Goal: Information Seeking & Learning: Understand process/instructions

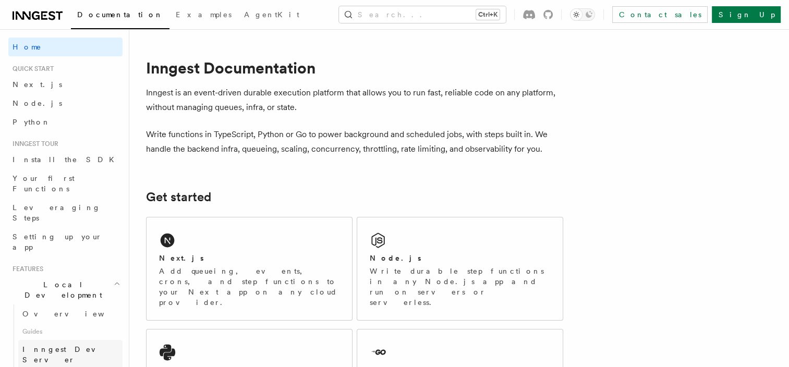
click at [52, 345] on span "Inngest Dev Server" at bounding box center [66, 354] width 89 height 19
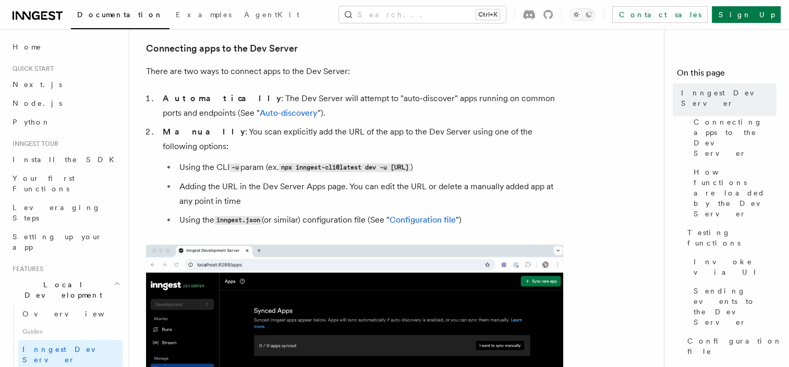
scroll to position [417, 0]
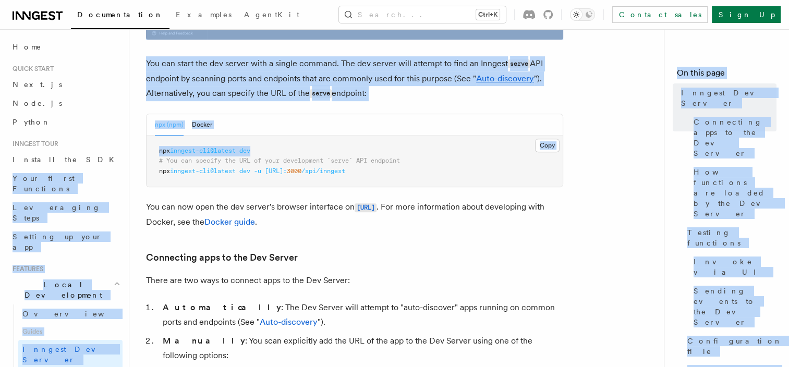
drag, startPoint x: 258, startPoint y: 150, endPoint x: 117, endPoint y: 150, distance: 140.3
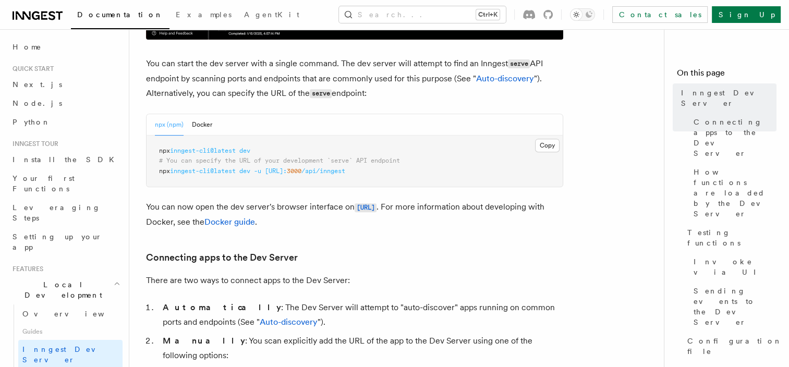
drag, startPoint x: 117, startPoint y: 150, endPoint x: 180, endPoint y: 161, distance: 64.1
click at [180, 161] on span "# You can specify the URL of your development `serve` API endpoint" at bounding box center [279, 160] width 241 height 7
drag, startPoint x: 157, startPoint y: 151, endPoint x: 256, endPoint y: 151, distance: 98.6
click at [256, 151] on pre "npx inngest-cli@latest dev # You can specify the URL of your development `serve…" at bounding box center [355, 162] width 416 height 52
copy span "npx inngest-cli@latest dev"
